Goal: Answer question/provide support

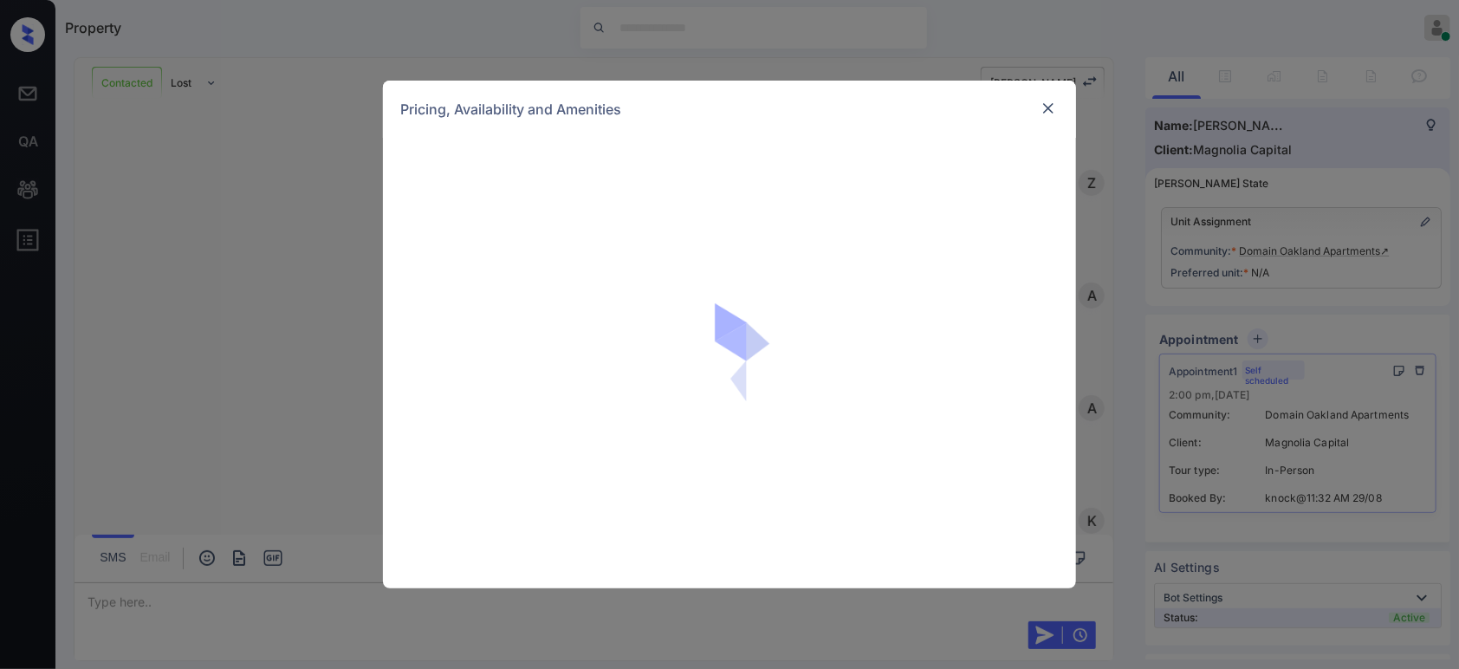
scroll to position [5613, 0]
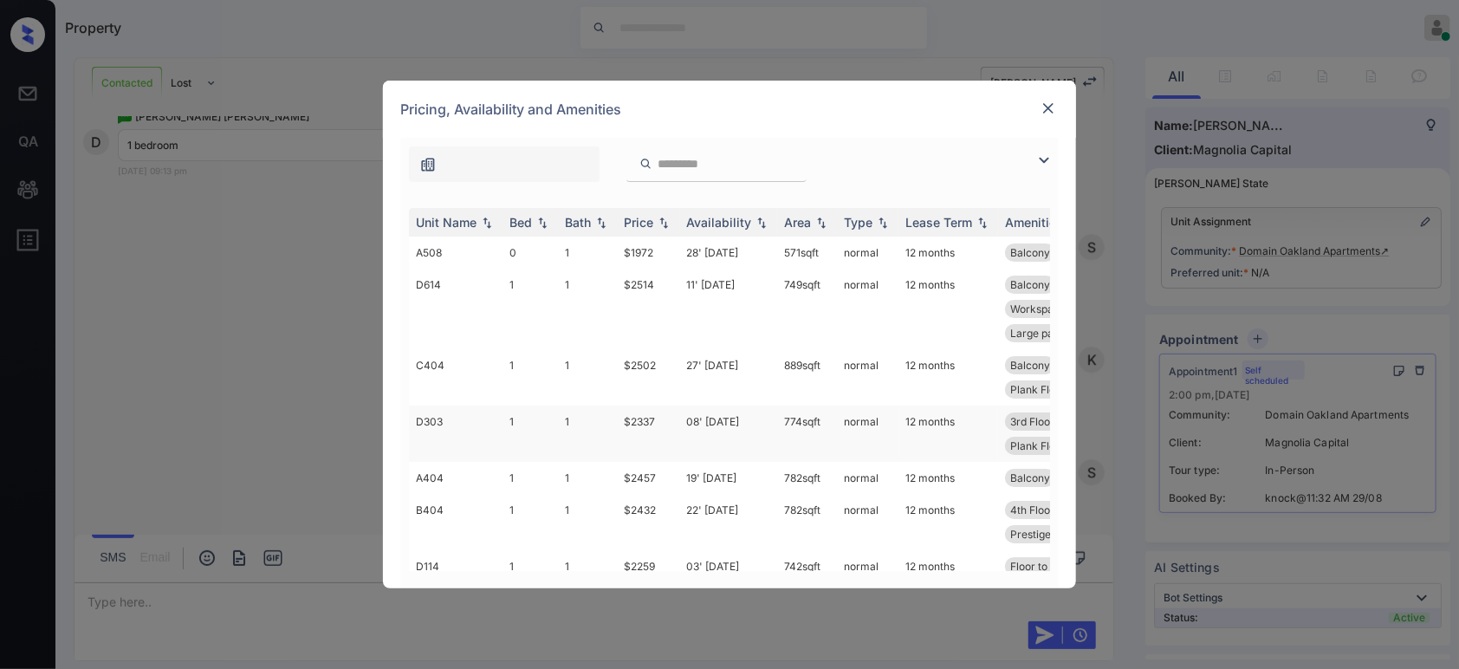
click at [652, 419] on td "$2337" at bounding box center [648, 433] width 62 height 56
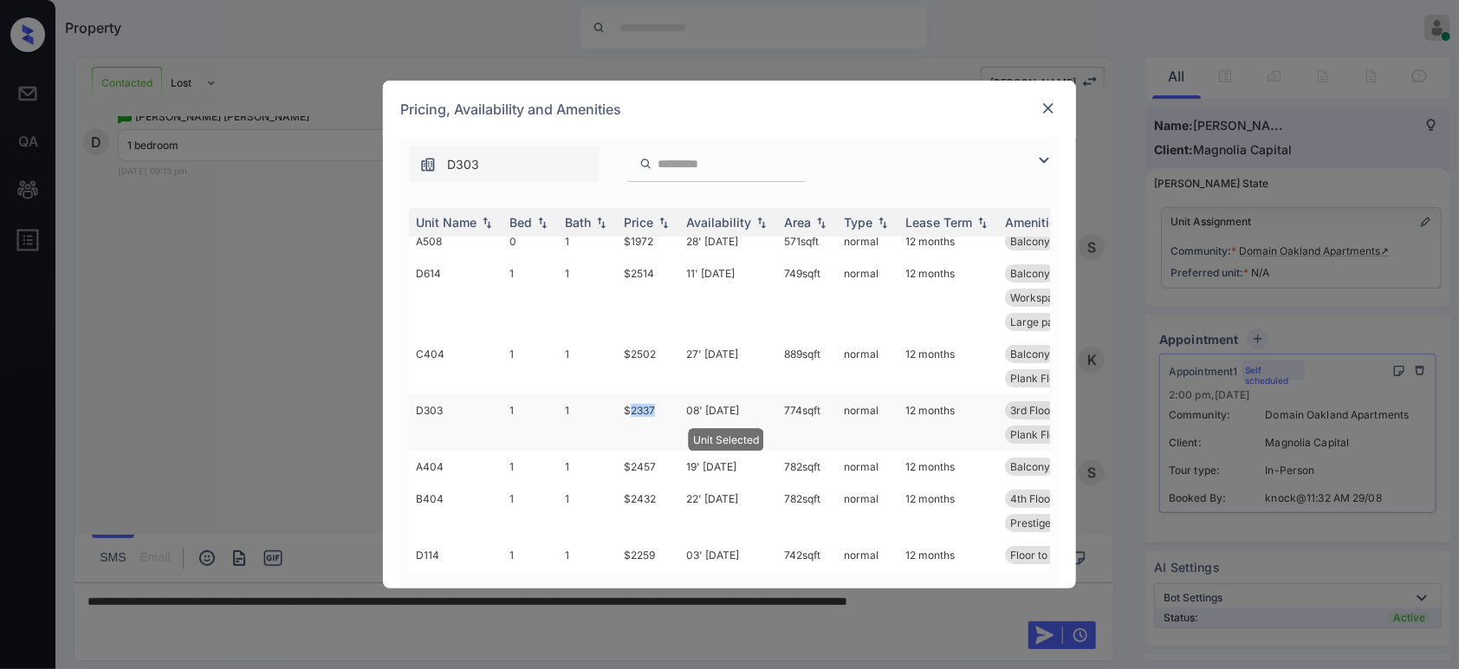
scroll to position [26, 0]
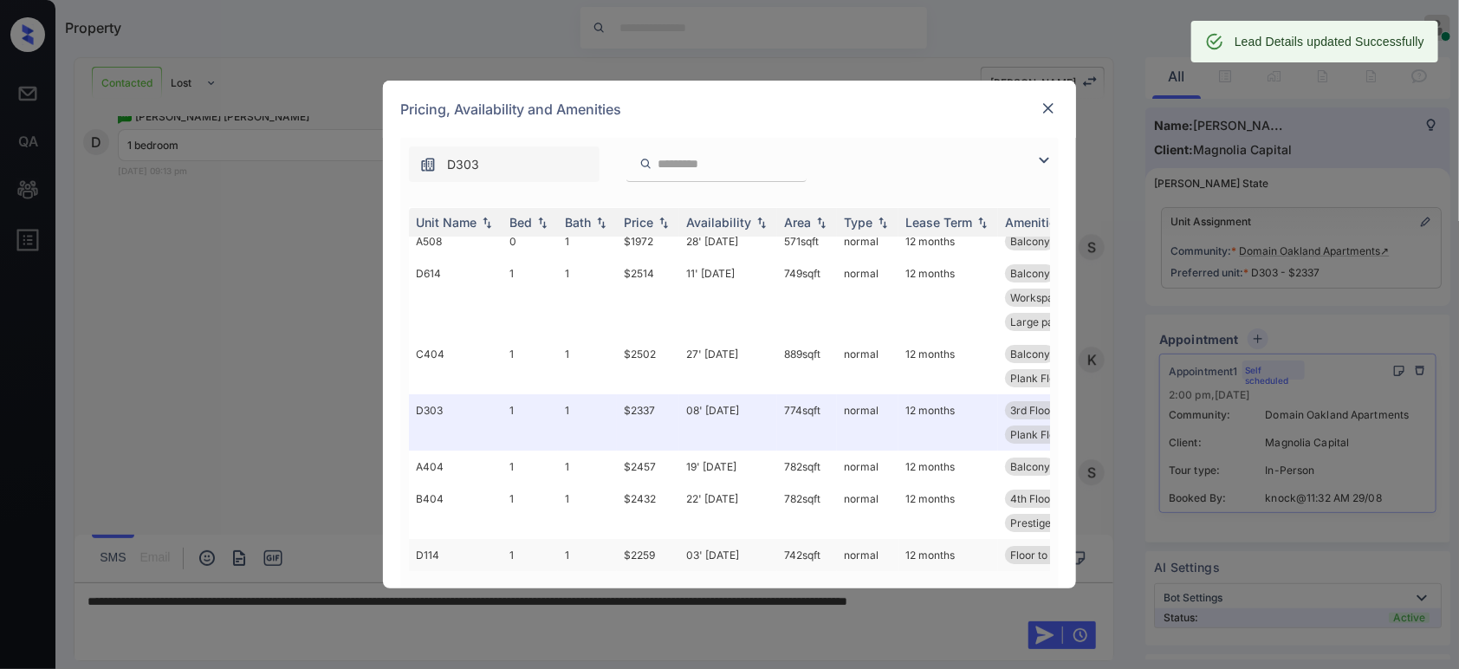
click at [644, 539] on td "$2259" at bounding box center [648, 555] width 62 height 32
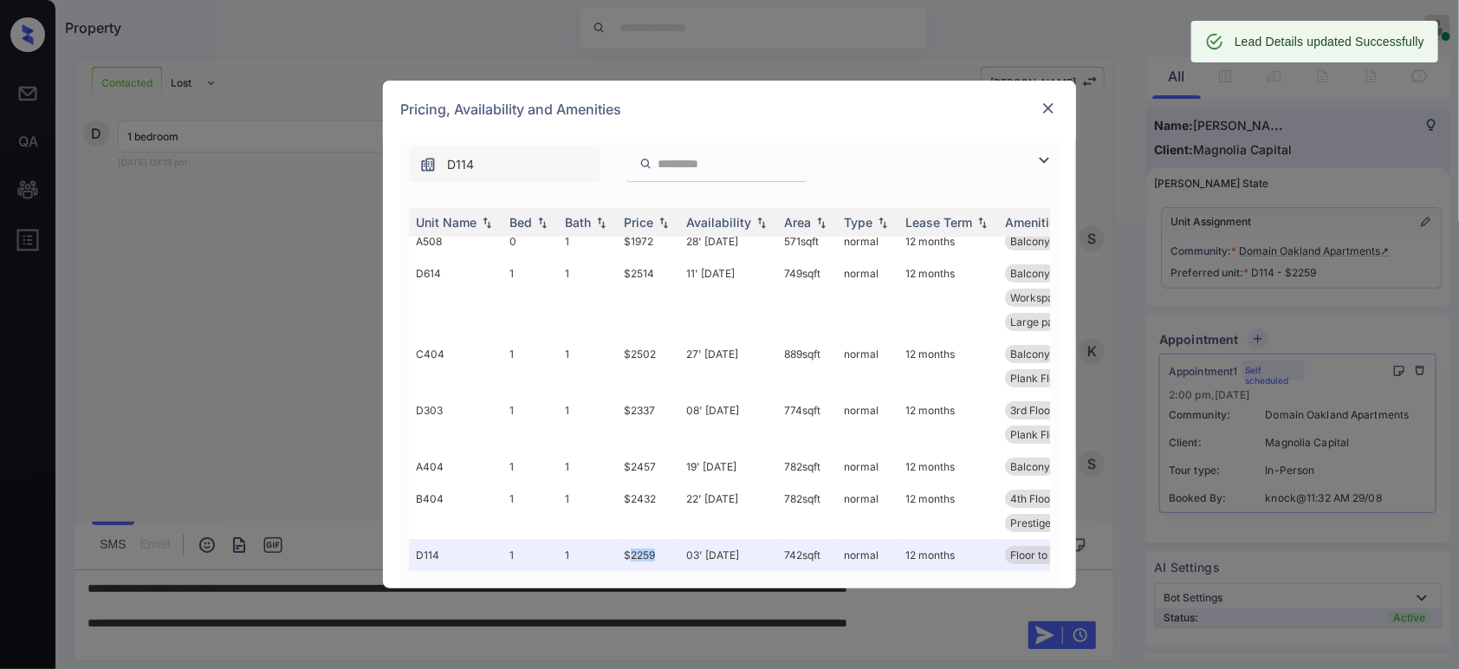
click at [1047, 107] on img at bounding box center [1048, 108] width 17 height 17
